Goal: Task Accomplishment & Management: Manage account settings

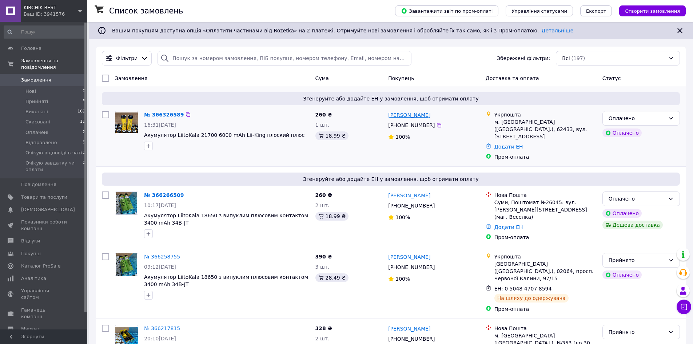
click at [393, 114] on link "[PERSON_NAME]" at bounding box center [409, 114] width 42 height 7
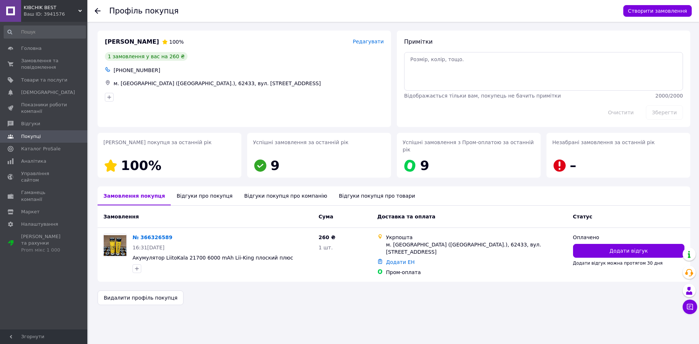
click at [258, 188] on div "Відгуки покупця про компанію" at bounding box center [285, 195] width 95 height 19
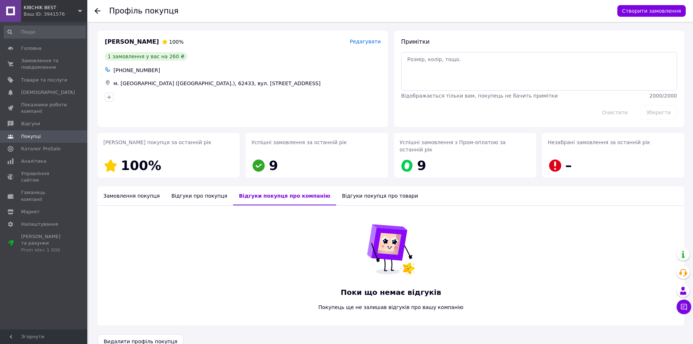
click at [195, 192] on div "Відгуки про покупця" at bounding box center [199, 195] width 67 height 19
click at [270, 186] on div "Відгуки покупця про компанію" at bounding box center [286, 195] width 95 height 19
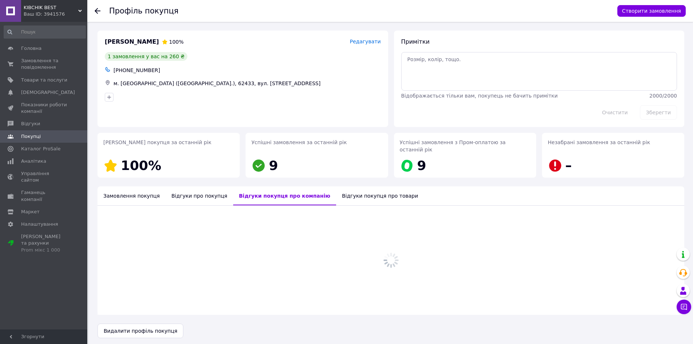
click at [340, 191] on div "Відгуки покупця про товари" at bounding box center [380, 195] width 88 height 19
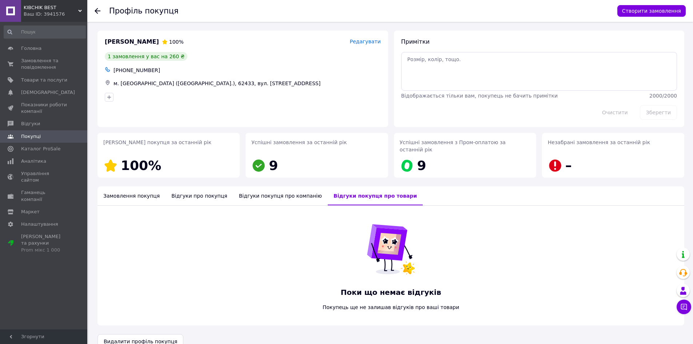
click at [119, 192] on div "Замовлення покупця" at bounding box center [132, 195] width 68 height 19
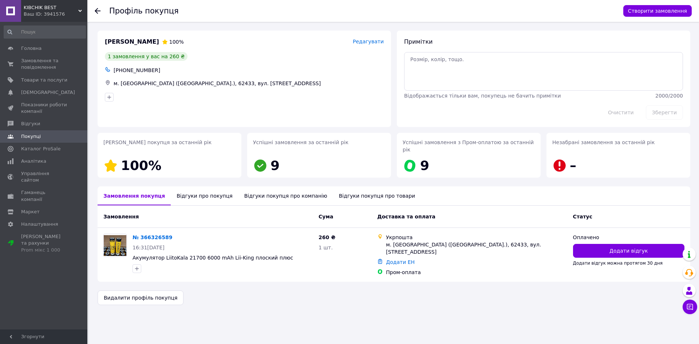
click at [98, 11] on use at bounding box center [98, 11] width 6 height 6
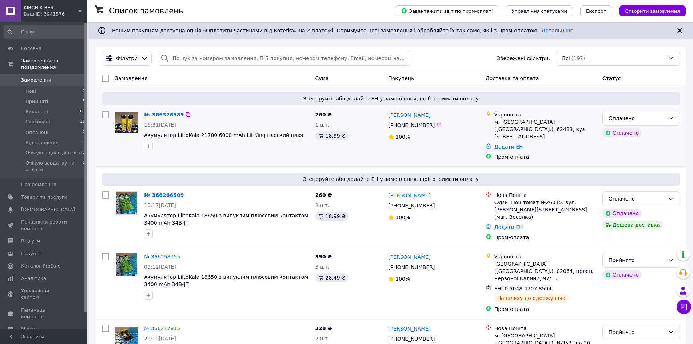
click at [154, 115] on link "№ 366326589" at bounding box center [164, 115] width 40 height 6
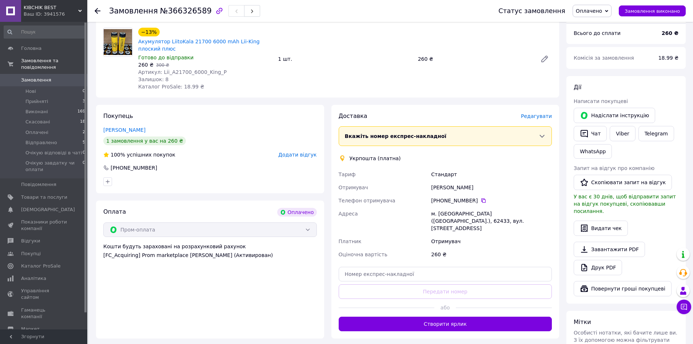
scroll to position [146, 0]
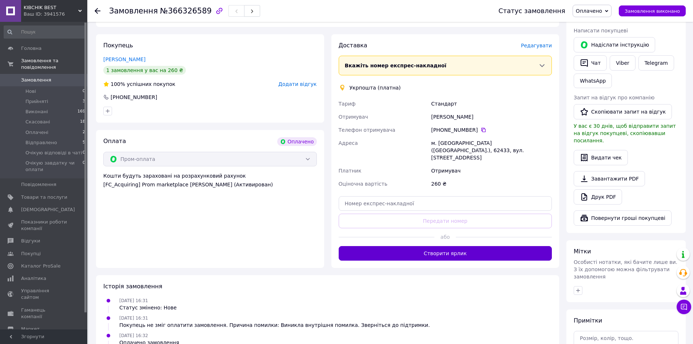
click at [469, 246] on button "Створити ярлик" at bounding box center [446, 253] width 214 height 15
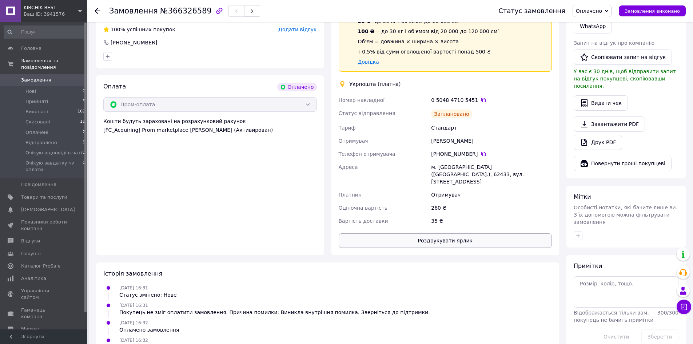
scroll to position [0, 0]
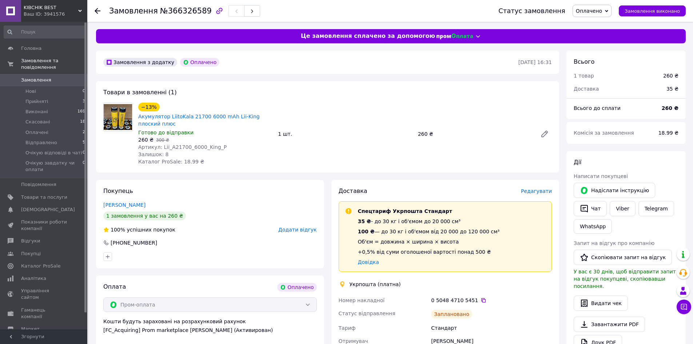
click at [597, 9] on span "Оплачено" at bounding box center [589, 11] width 26 height 6
click at [609, 28] on li "Прийнято" at bounding box center [611, 25] width 76 height 11
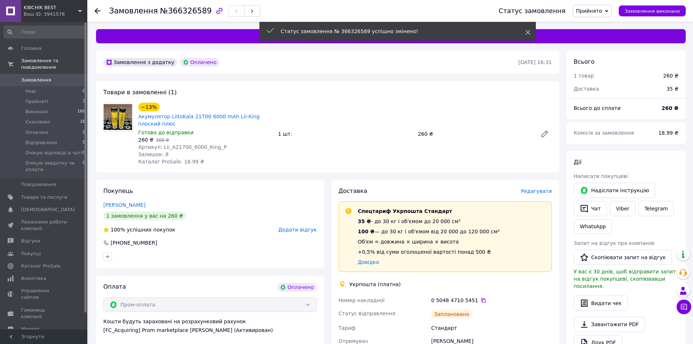
click at [529, 32] on icon at bounding box center [528, 32] width 5 height 5
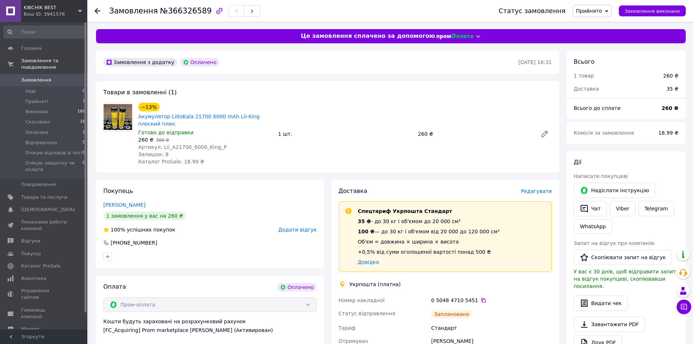
click at [96, 13] on use at bounding box center [98, 11] width 6 height 6
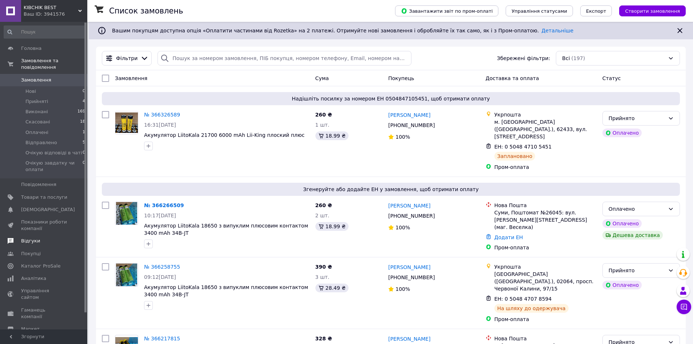
click at [33, 238] on span "Відгуки" at bounding box center [30, 241] width 19 height 7
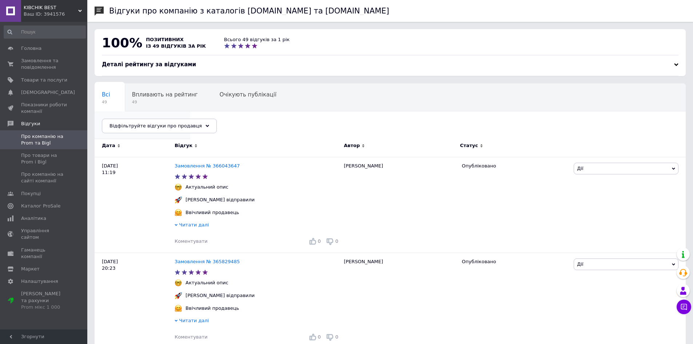
click at [176, 127] on span "49" at bounding box center [139, 129] width 74 height 5
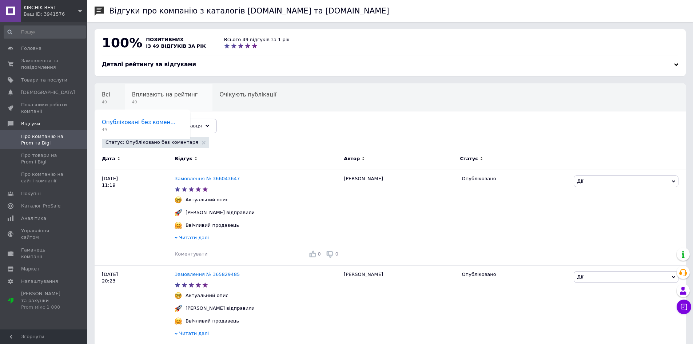
click at [148, 98] on span "Впливають на рейтинг" at bounding box center [165, 94] width 66 height 7
click at [39, 158] on span "Про товари на Prom і Bigl" at bounding box center [44, 158] width 46 height 13
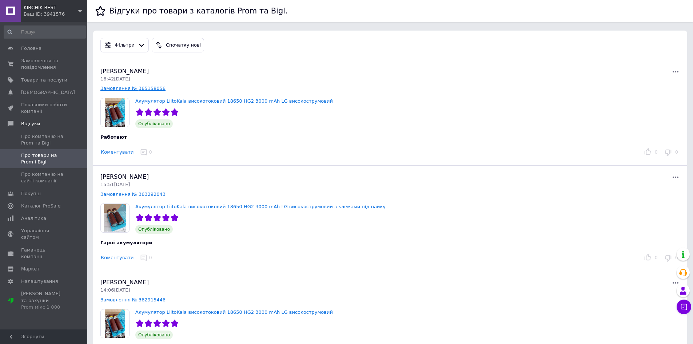
click at [138, 90] on link "Замовлення № 365158056" at bounding box center [132, 88] width 65 height 5
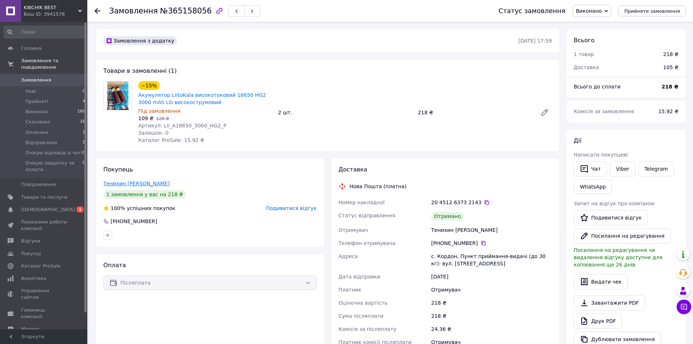
click at [129, 185] on link "Тенихин [PERSON_NAME]" at bounding box center [136, 184] width 67 height 6
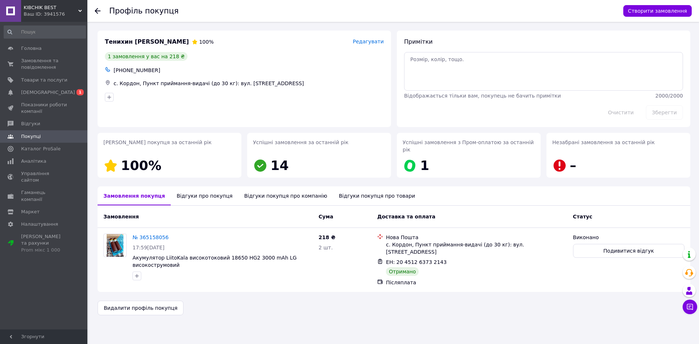
click at [100, 12] on icon at bounding box center [98, 11] width 6 height 6
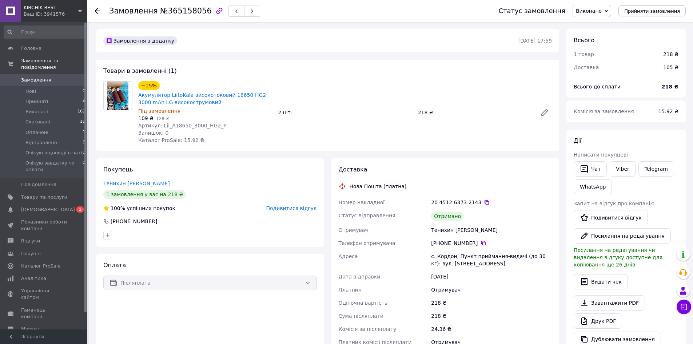
click at [96, 15] on div at bounding box center [102, 11] width 15 height 22
click at [97, 12] on icon at bounding box center [98, 11] width 6 height 6
